Goal: Find specific page/section: Find specific page/section

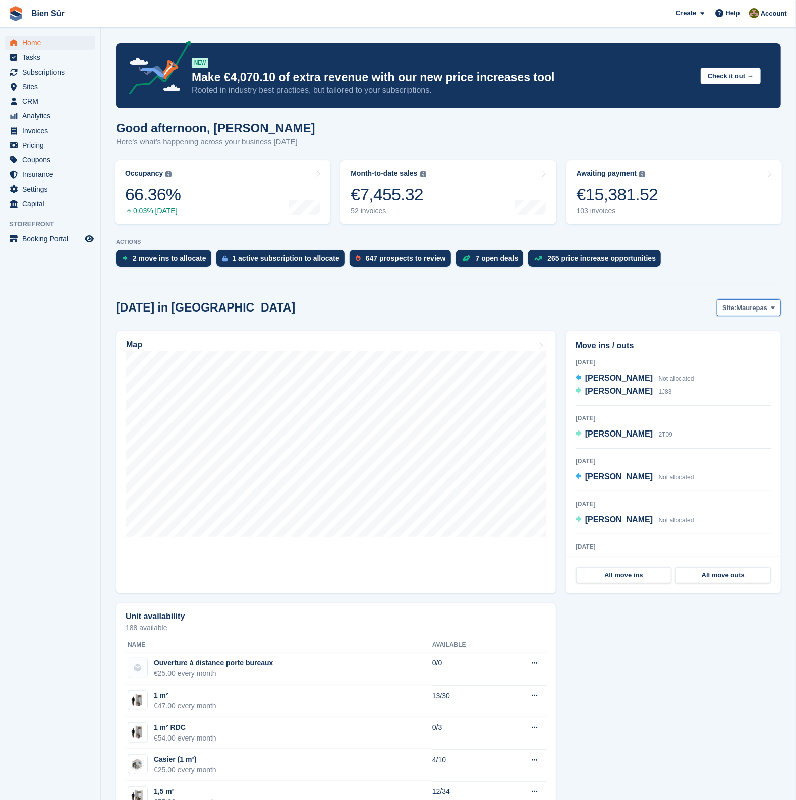
click at [754, 309] on span "Maurepas" at bounding box center [752, 308] width 31 height 10
click at [683, 368] on link "Orgeval" at bounding box center [713, 368] width 125 height 18
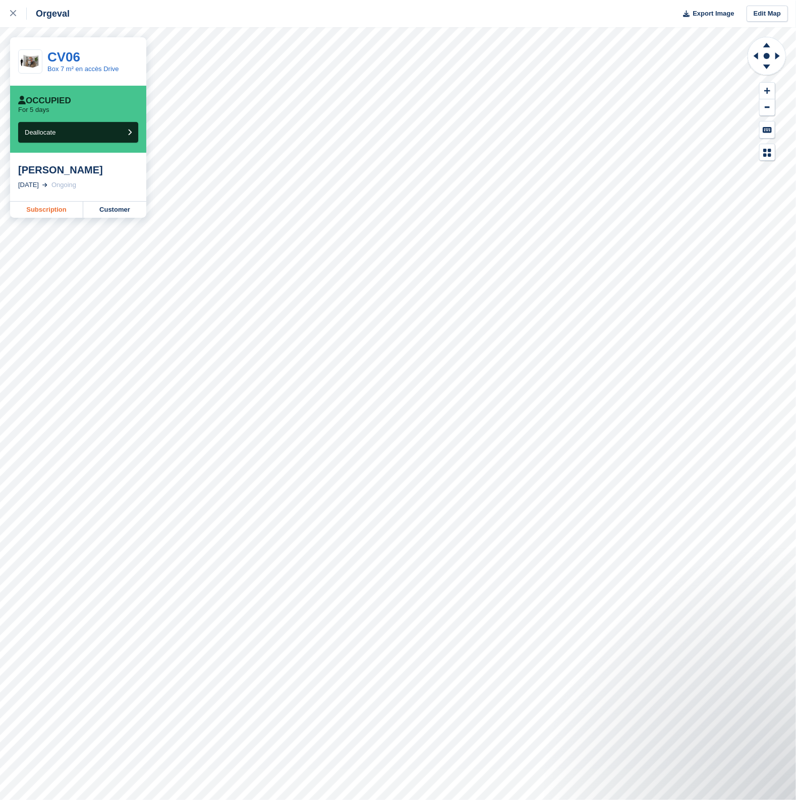
click at [49, 205] on link "Subscription" at bounding box center [46, 210] width 73 height 16
click at [182, 8] on div "Orgeval Export Image Edit Map" at bounding box center [398, 13] width 796 height 27
click at [157, 8] on div "Orgeval Export Image Edit Map" at bounding box center [398, 13] width 796 height 27
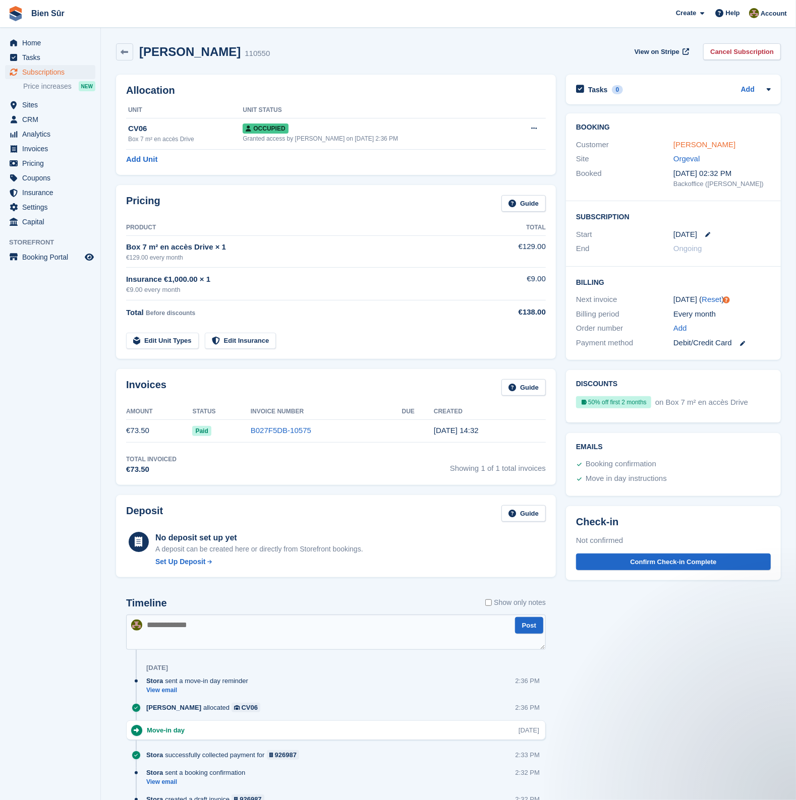
click at [698, 142] on link "Crispin Mukambu" at bounding box center [704, 144] width 62 height 9
